Goal: Transaction & Acquisition: Purchase product/service

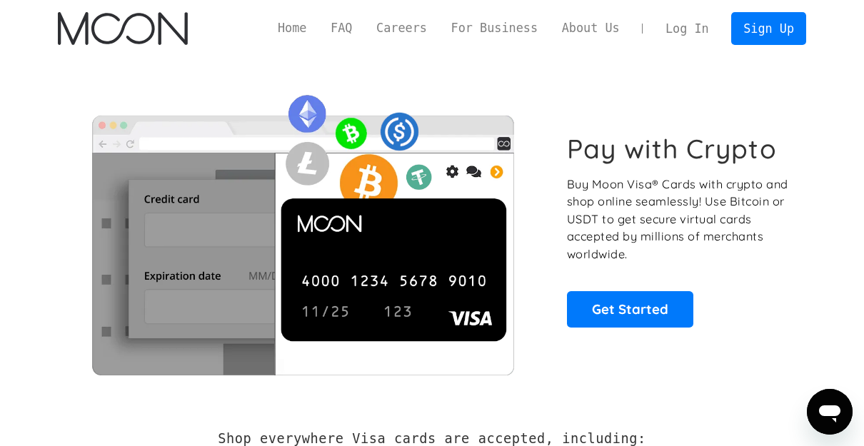
click at [660, 315] on link "Get Started" at bounding box center [630, 309] width 126 height 36
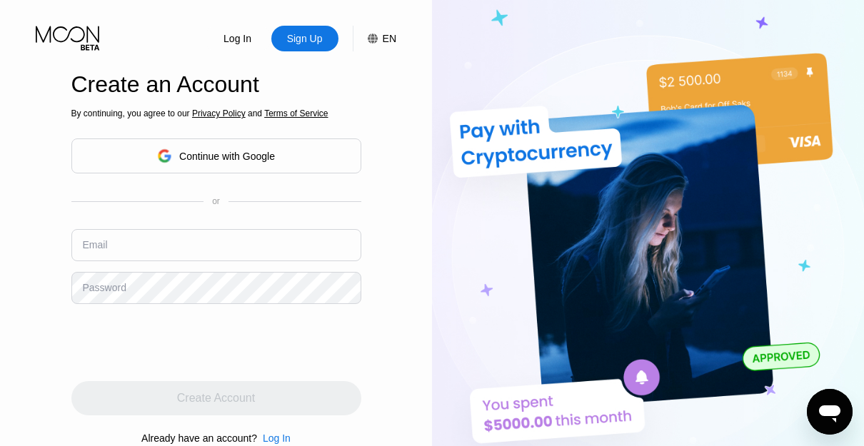
click at [93, 155] on div "Continue with Google" at bounding box center [216, 155] width 290 height 35
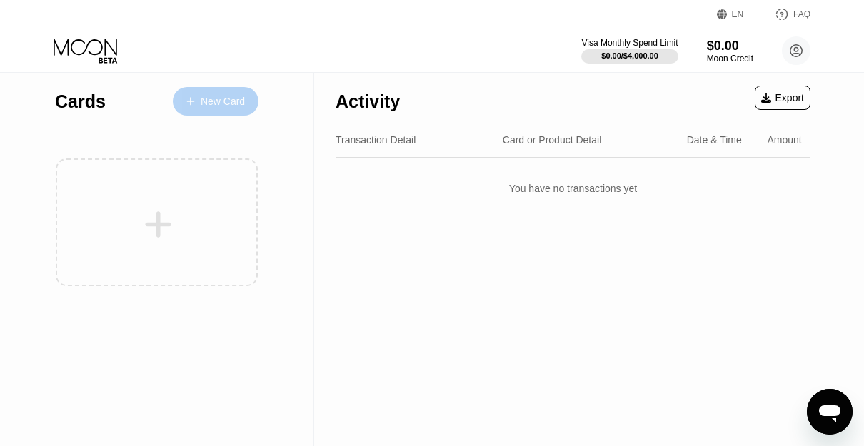
click at [193, 96] on div "New Card" at bounding box center [216, 101] width 86 height 29
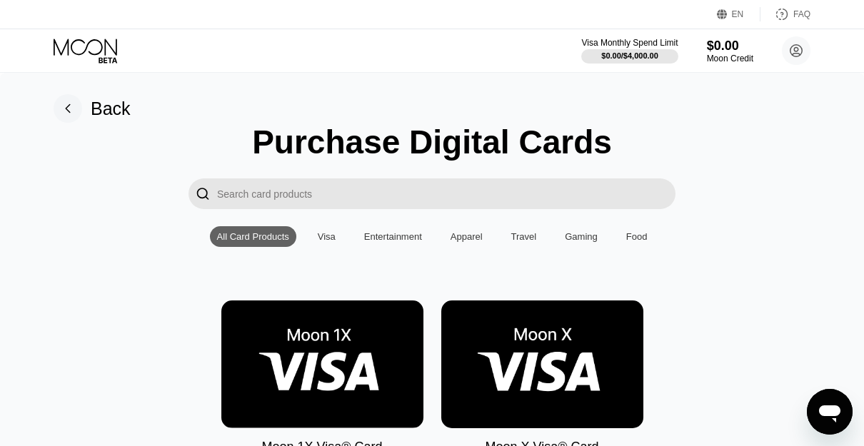
click at [258, 316] on img at bounding box center [322, 364] width 202 height 128
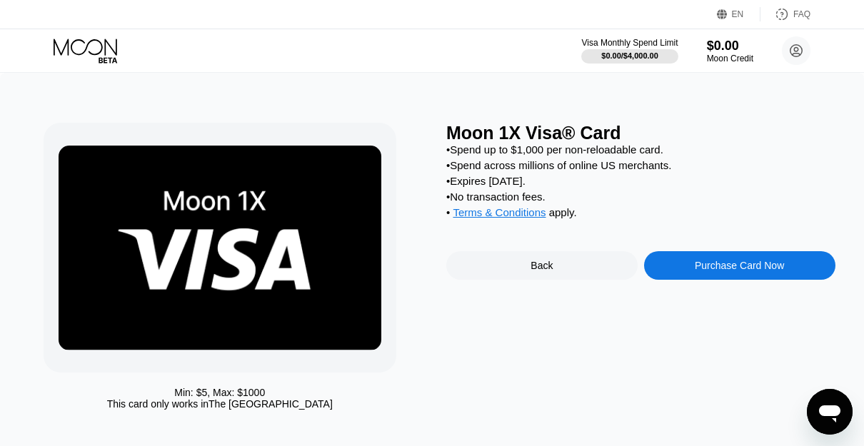
click at [772, 271] on div "Purchase Card Now" at bounding box center [738, 265] width 89 height 11
